Goal: Transaction & Acquisition: Book appointment/travel/reservation

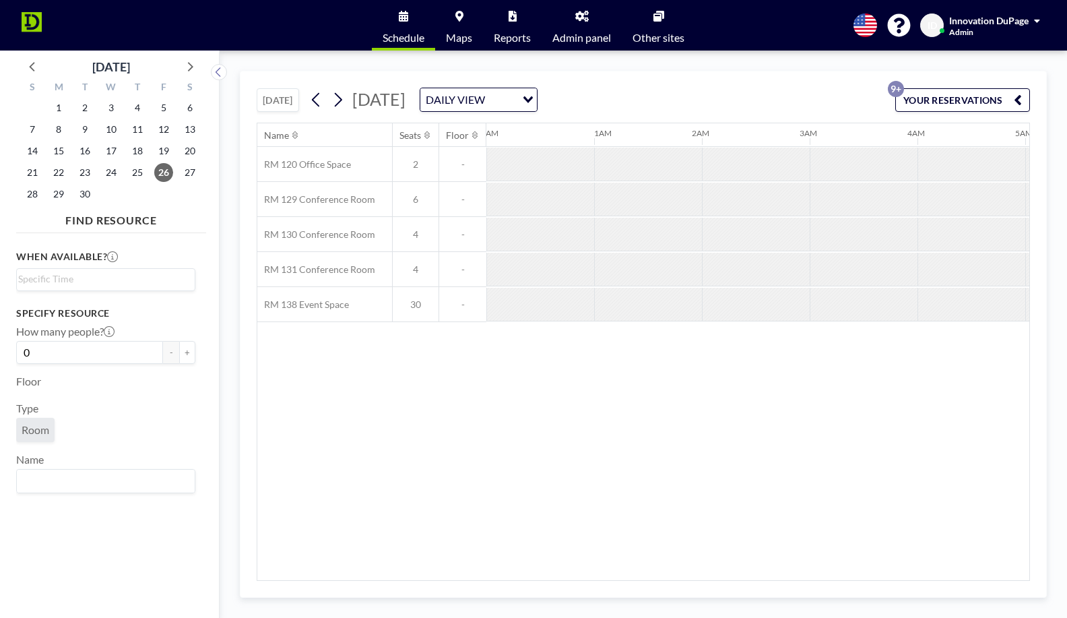
scroll to position [0, 755]
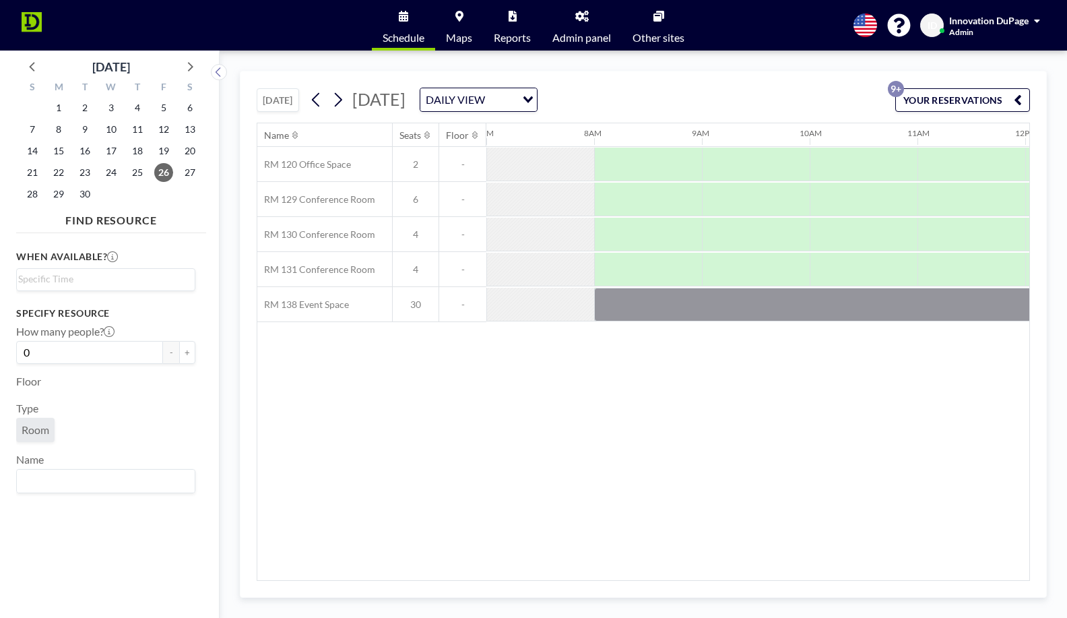
click at [296, 92] on button "[DATE]" at bounding box center [278, 100] width 42 height 24
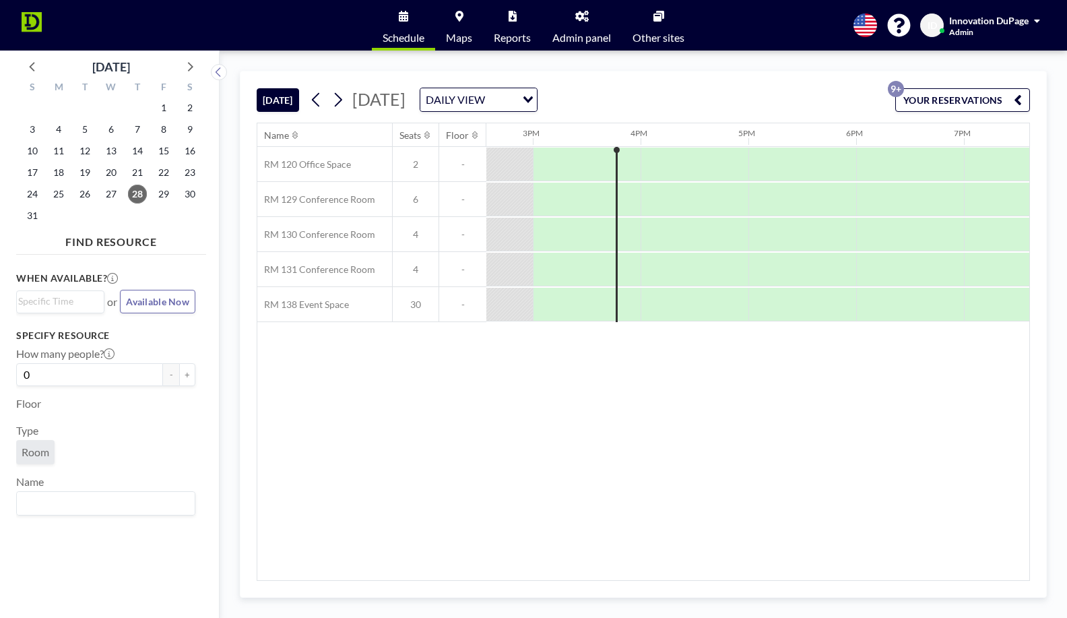
scroll to position [0, 1571]
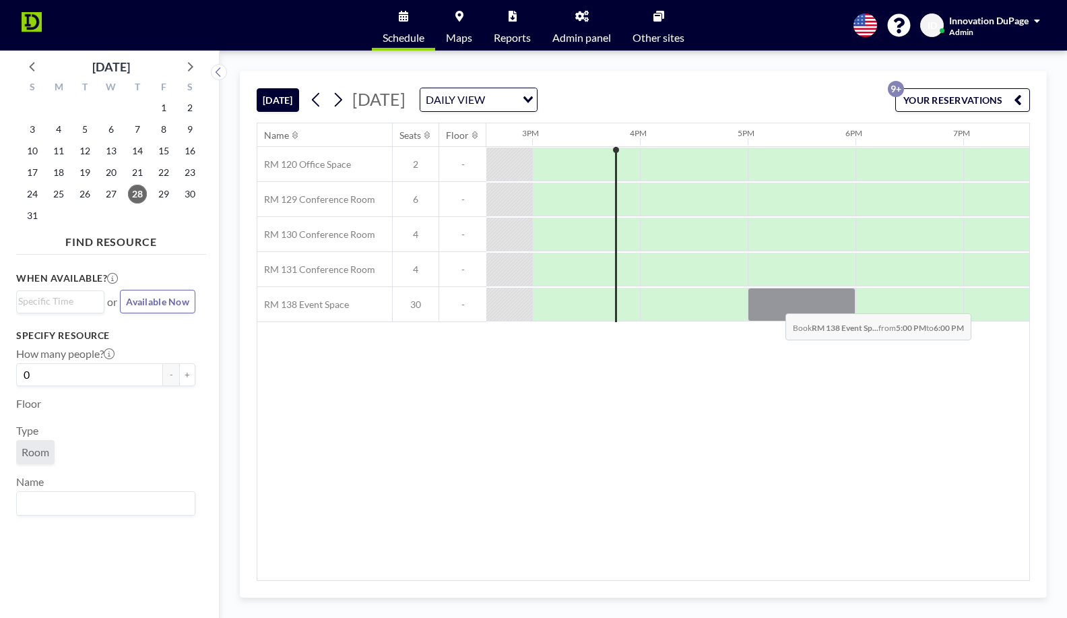
click at [775, 303] on div at bounding box center [802, 305] width 108 height 34
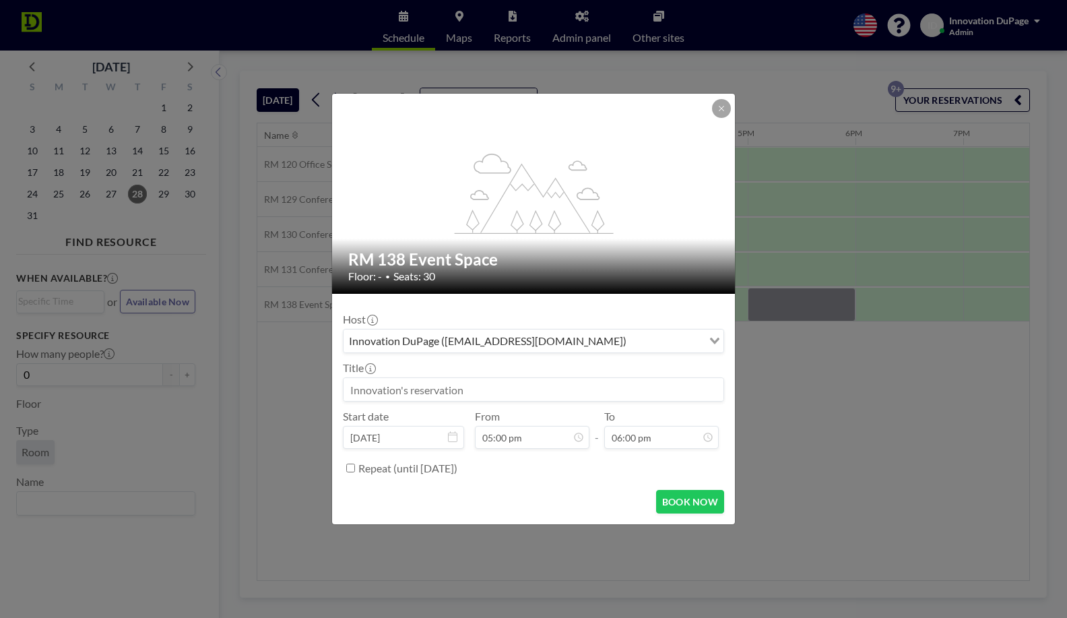
click at [517, 381] on input at bounding box center [534, 389] width 380 height 23
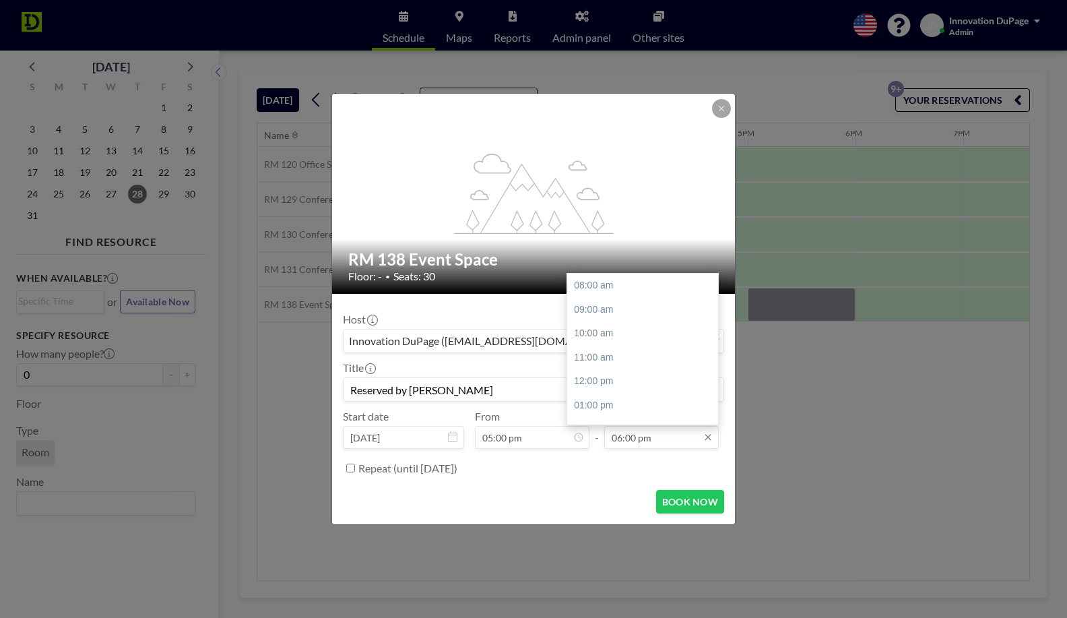
scroll to position [156, 0]
type input "Reserved by Jules Wilhelm"
click at [613, 390] on div "07:00 pm" at bounding box center [642, 394] width 151 height 24
click at [612, 416] on div "08:00 pm" at bounding box center [642, 418] width 151 height 24
type input "08:00 pm"
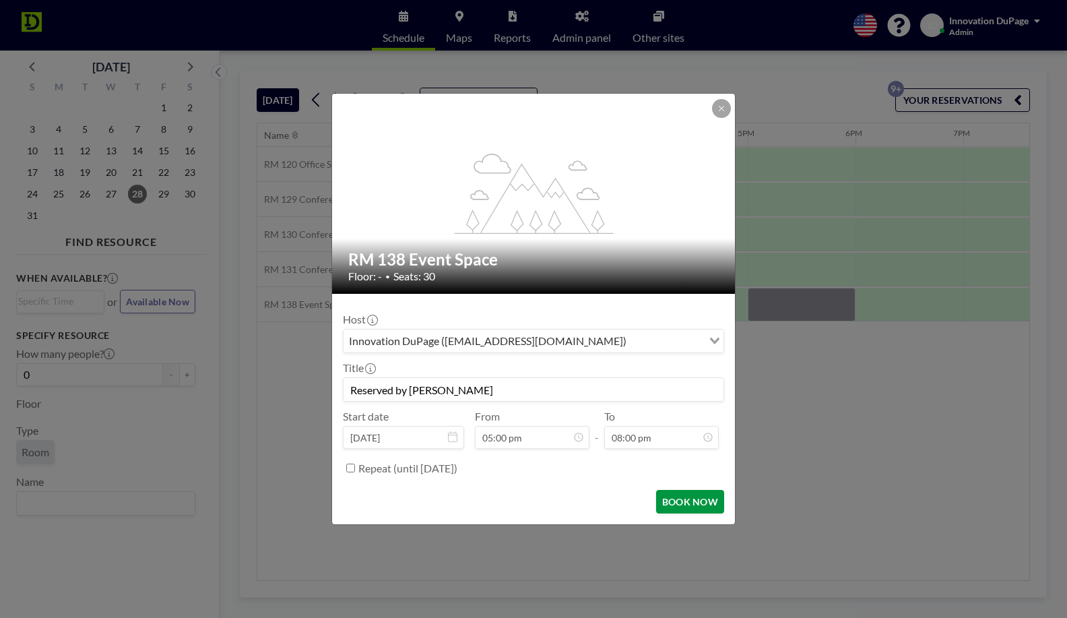
click at [684, 503] on button "BOOK NOW" at bounding box center [690, 502] width 68 height 24
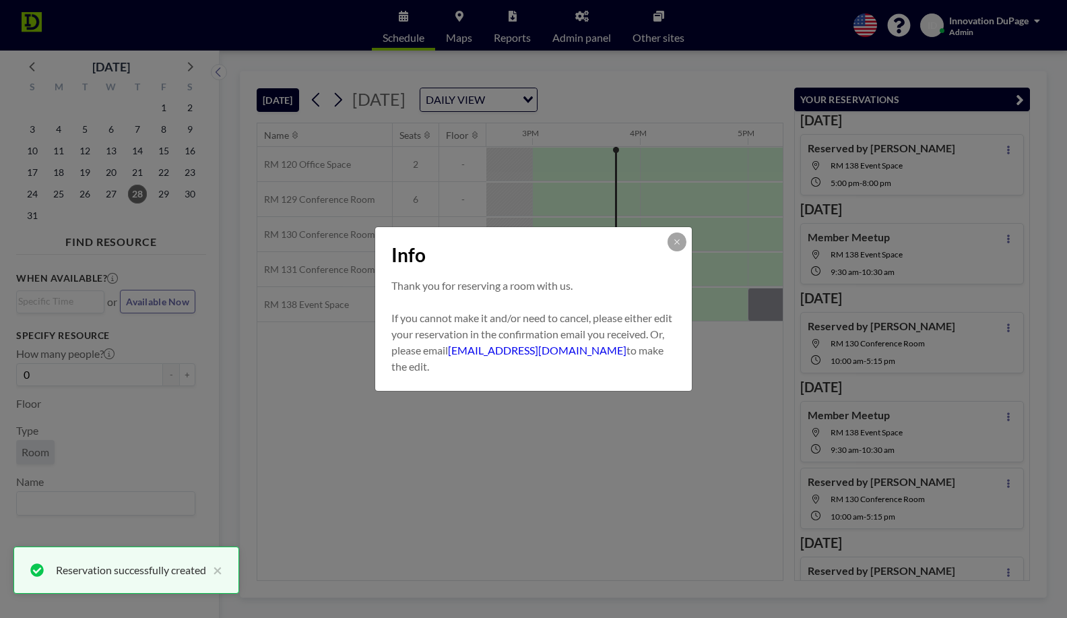
scroll to position [0, 0]
click at [673, 249] on button at bounding box center [677, 241] width 19 height 19
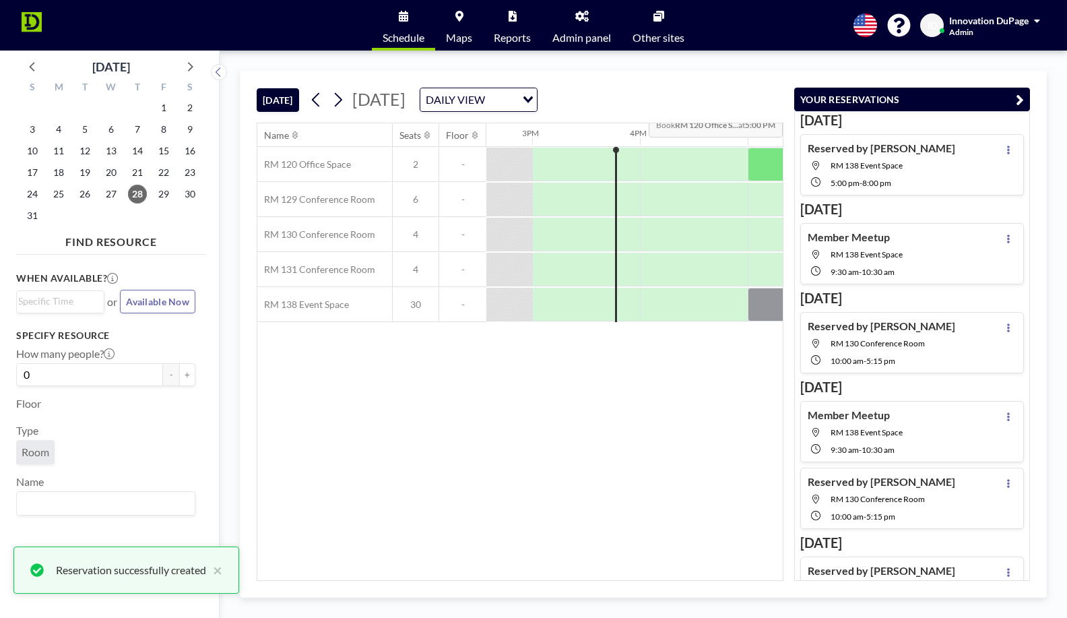
click at [1022, 100] on icon "button" at bounding box center [1020, 100] width 8 height 16
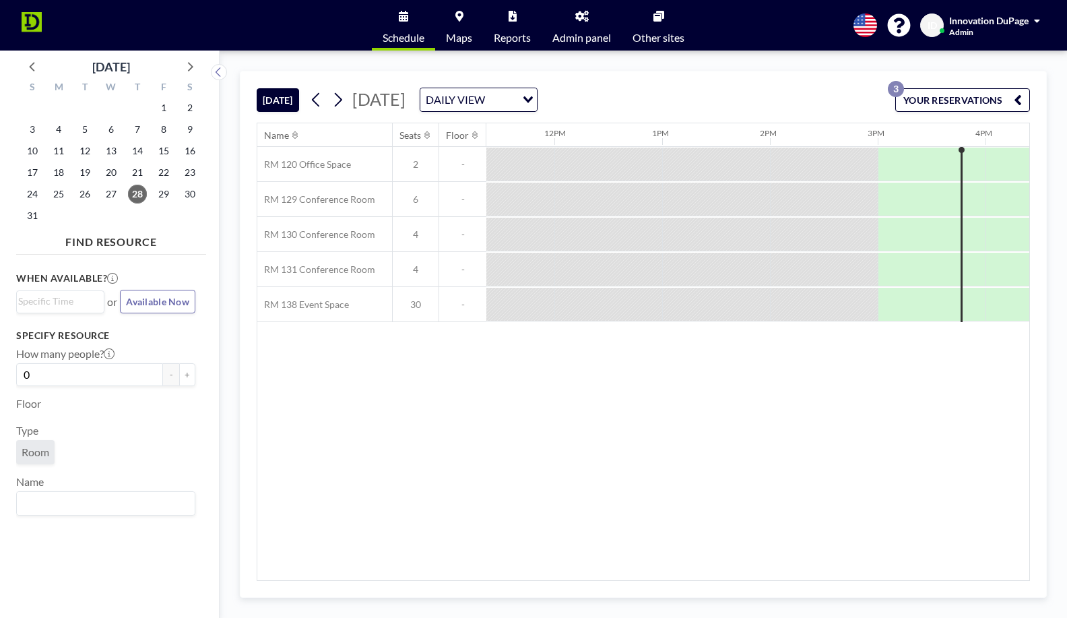
scroll to position [0, 1509]
